Goal: Information Seeking & Learning: Learn about a topic

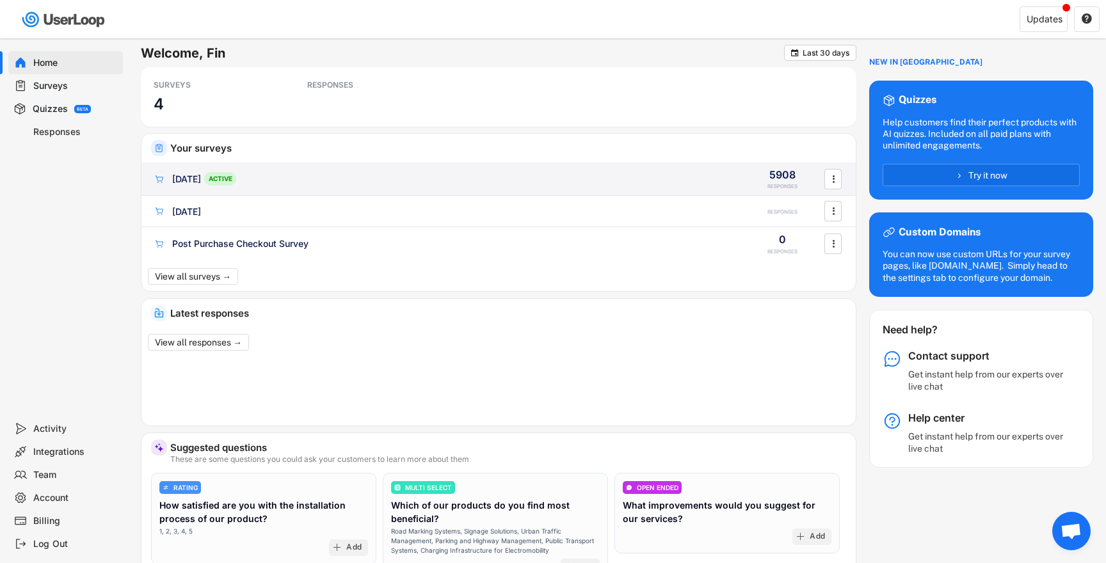
click at [264, 184] on div "[DATE] ACTIVE" at bounding box center [444, 178] width 583 height 13
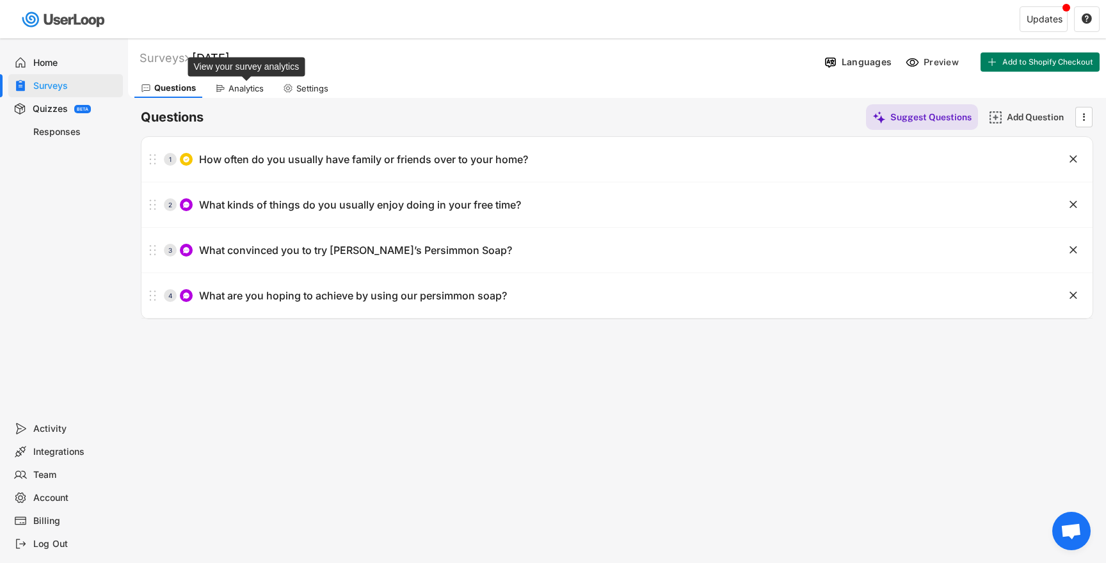
click at [239, 90] on div "Analytics" at bounding box center [246, 88] width 35 height 11
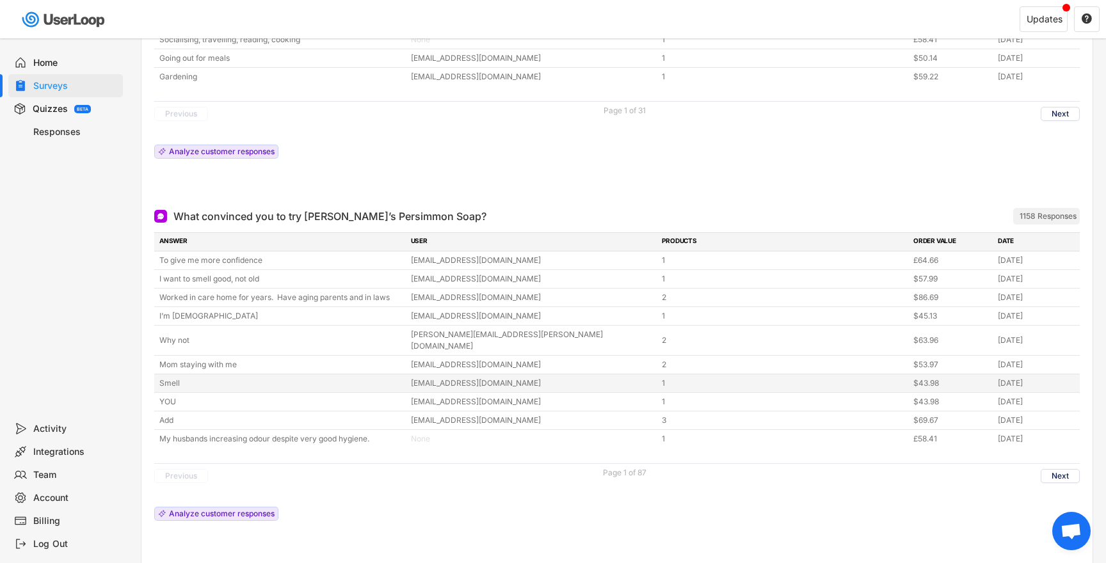
scroll to position [552, 0]
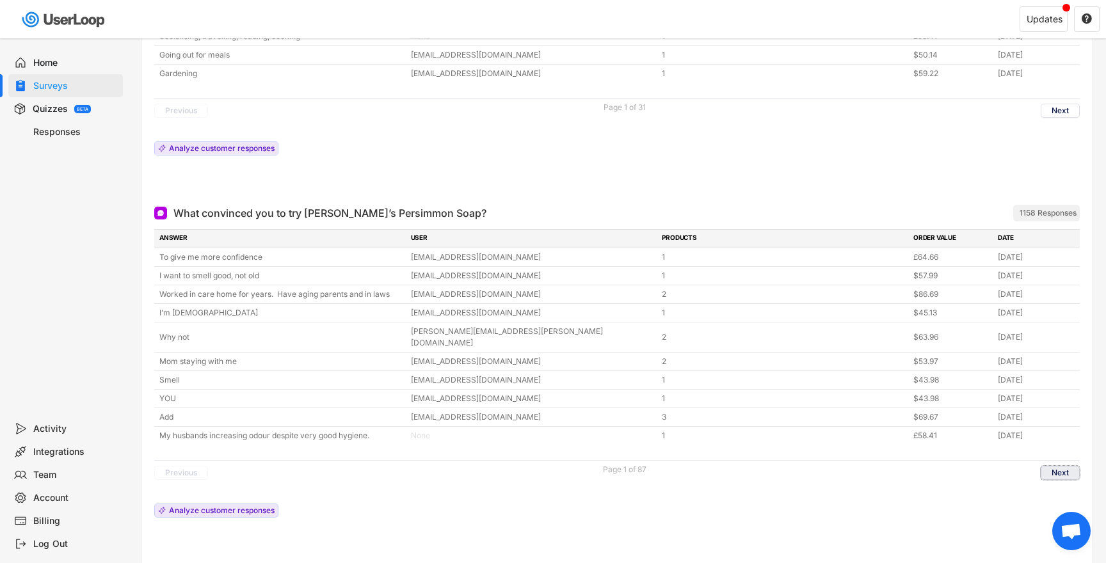
click at [1065, 466] on button "Next" at bounding box center [1060, 473] width 39 height 14
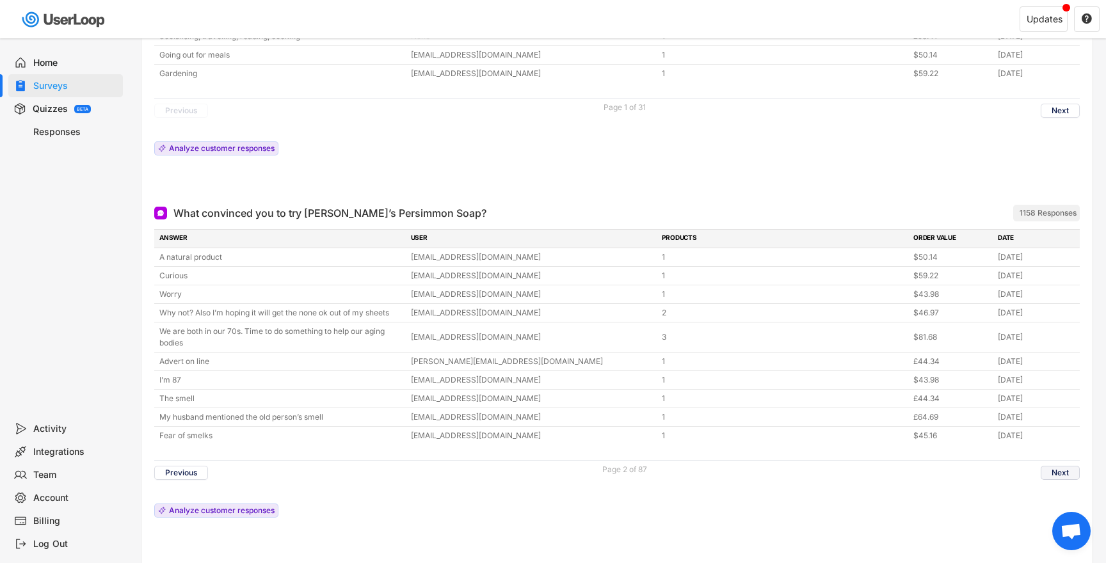
click at [1070, 466] on button "Next" at bounding box center [1060, 473] width 39 height 14
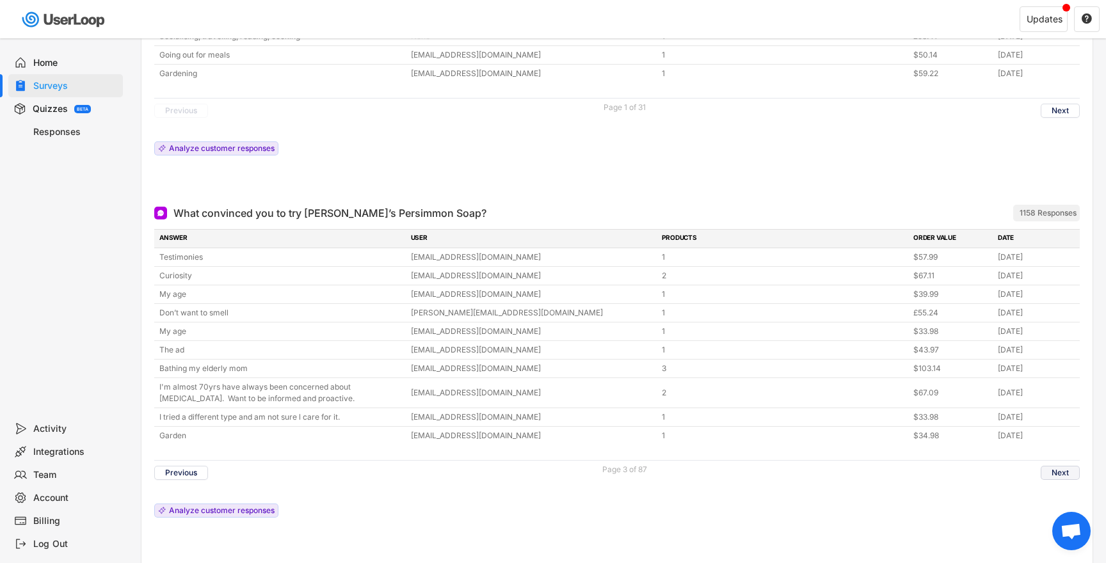
click at [1070, 466] on button "Next" at bounding box center [1060, 473] width 39 height 14
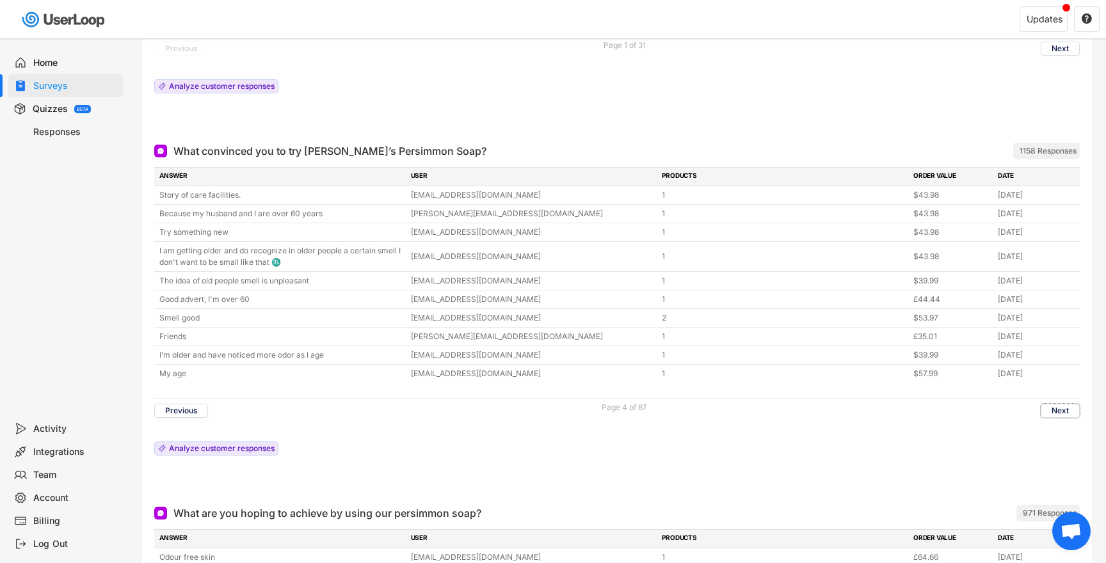
scroll to position [620, 0]
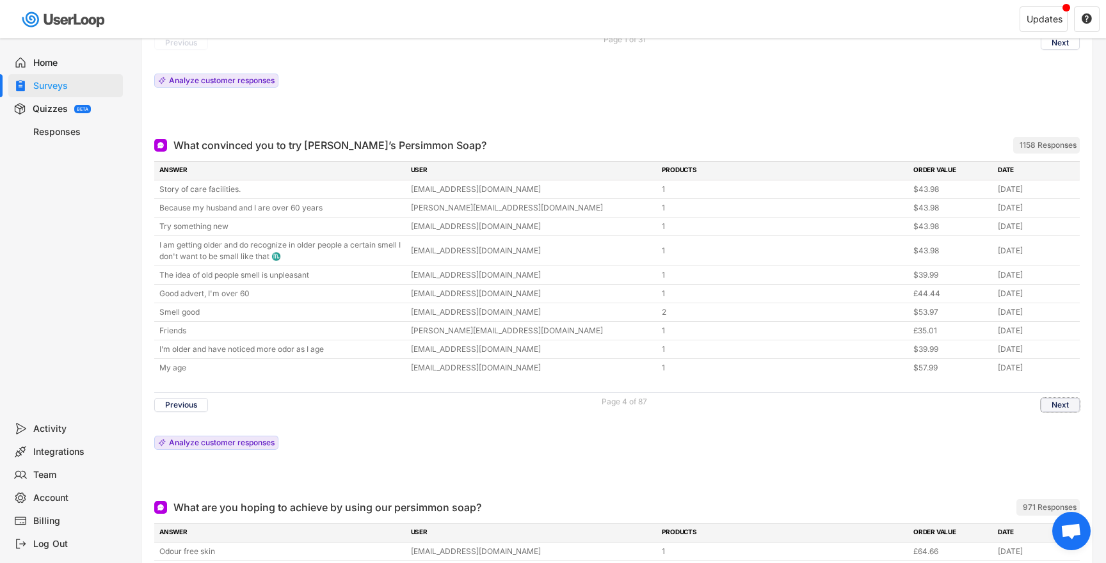
click at [1067, 398] on button "Next" at bounding box center [1060, 405] width 39 height 14
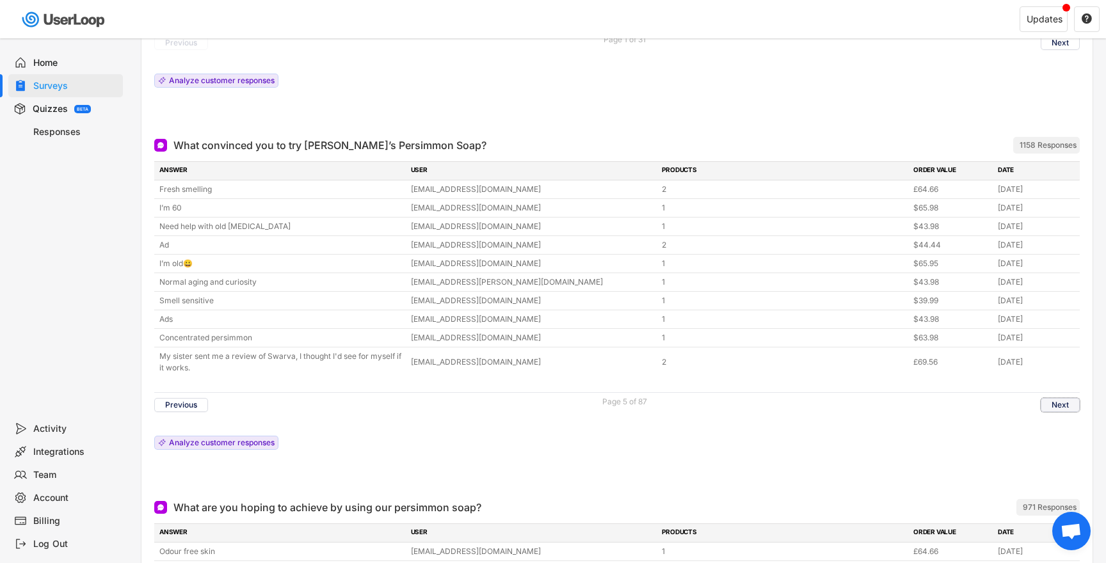
click at [1076, 398] on button "Next" at bounding box center [1060, 405] width 39 height 14
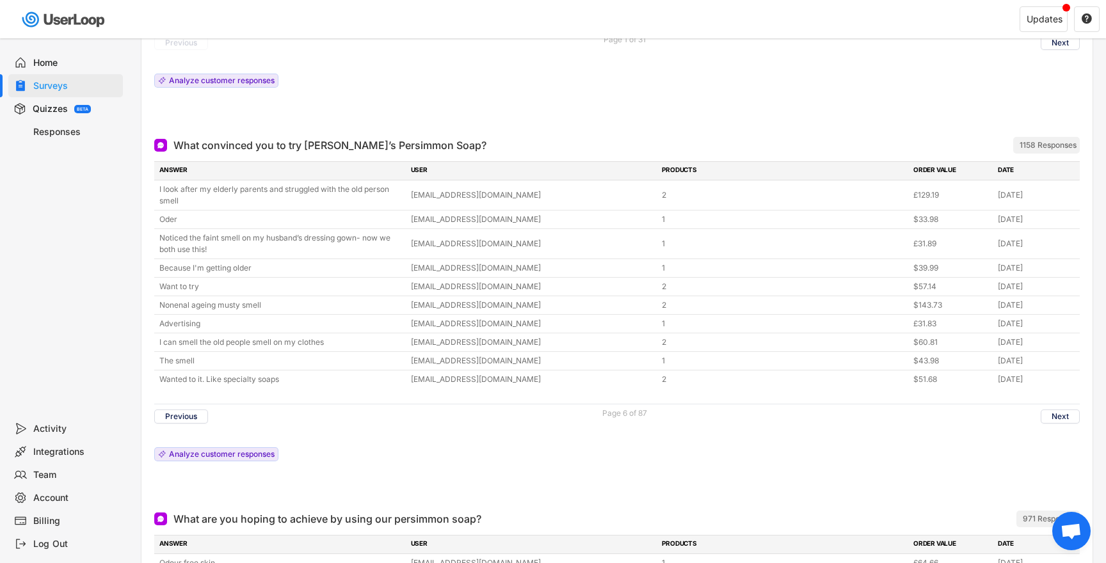
click at [887, 450] on div "ANSWER USER PRODUCTS ORDER VALUE DATE I look after my elderly parents and strug…" at bounding box center [617, 314] width 926 height 307
click at [1060, 410] on button "Next" at bounding box center [1060, 417] width 39 height 14
